Goal: Navigation & Orientation: Go to known website

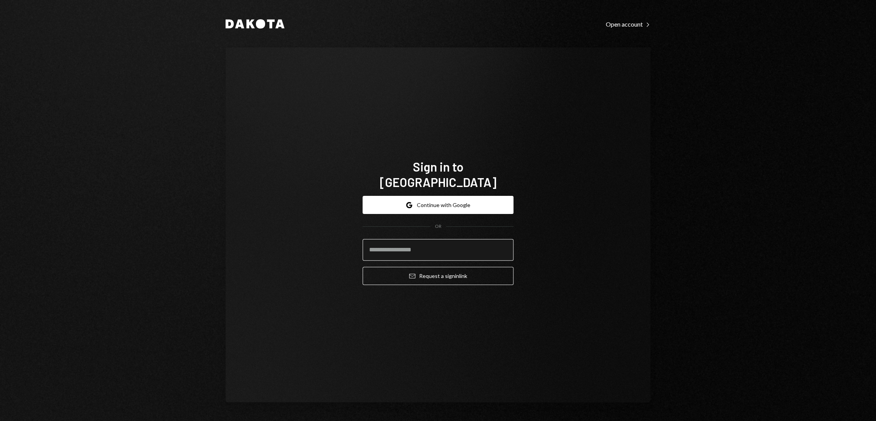
click at [388, 243] on input "email" at bounding box center [438, 250] width 151 height 22
type input "**********"
click at [438, 268] on button "Email Request a sign in link" at bounding box center [438, 275] width 151 height 18
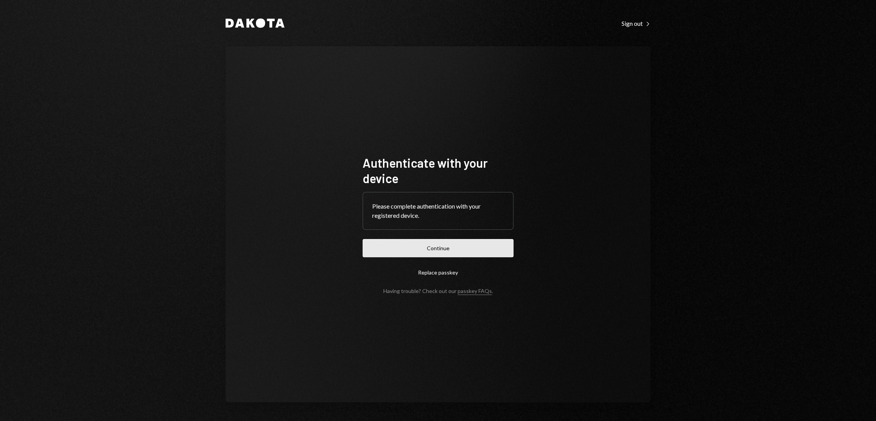
click at [447, 246] on button "Continue" at bounding box center [438, 248] width 151 height 18
